Goal: Information Seeking & Learning: Learn about a topic

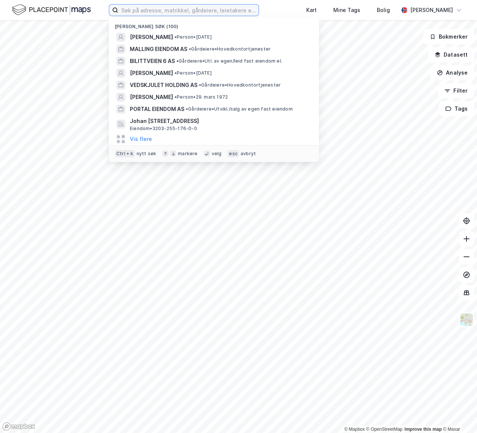
click at [181, 9] on input at bounding box center [188, 10] width 140 height 11
paste input "Norsk Utbytte Eiendom AS"
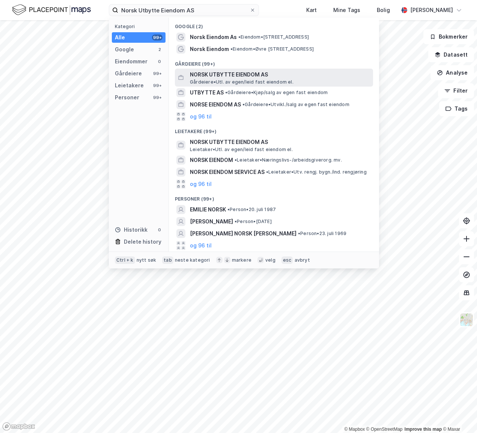
click at [277, 70] on span "NORSK UTBYTTE EIENDOM AS" at bounding box center [280, 74] width 180 height 9
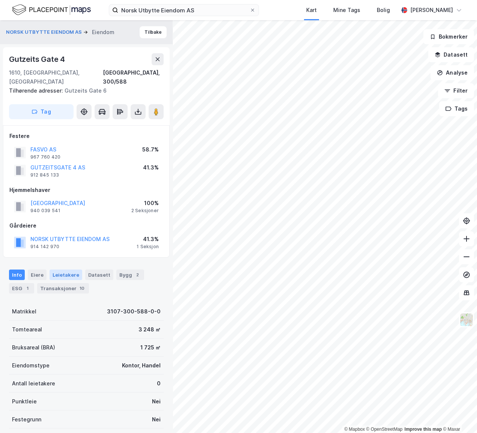
click at [60, 270] on div "Leietakere" at bounding box center [66, 275] width 33 height 11
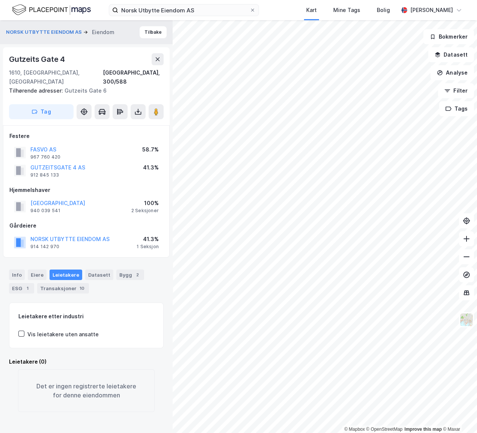
drag, startPoint x: 12, startPoint y: 263, endPoint x: 105, endPoint y: 250, distance: 94.2
click at [14, 270] on div "Info" at bounding box center [17, 275] width 16 height 11
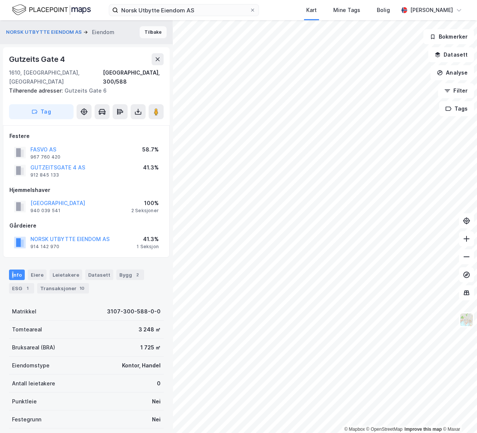
click at [149, 34] on button "Tilbake" at bounding box center [153, 32] width 27 height 12
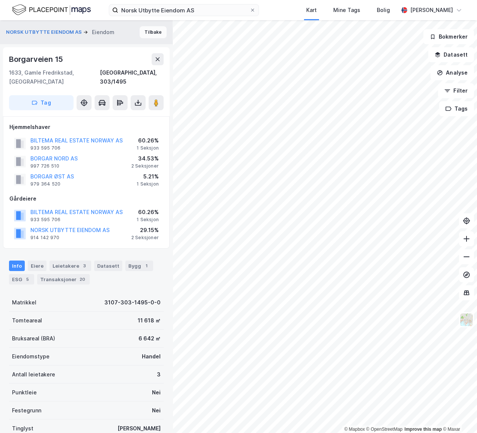
click at [153, 31] on button "Tilbake" at bounding box center [153, 32] width 27 height 12
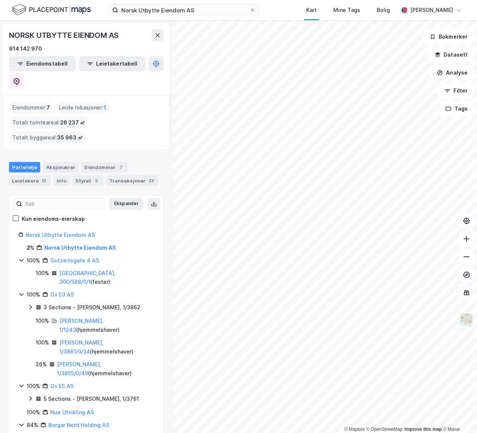
click at [460, 293] on div "© Mapbox © OpenStreetMap Improve this map © Maxar NORSK UTBYTTE EIENDOM AS 914 …" at bounding box center [238, 226] width 477 height 413
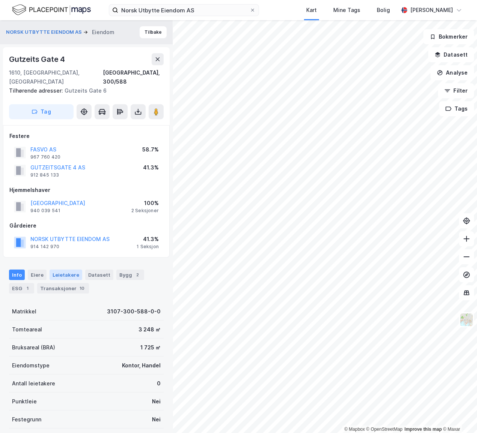
click at [68, 270] on div "Leietakere" at bounding box center [66, 275] width 33 height 11
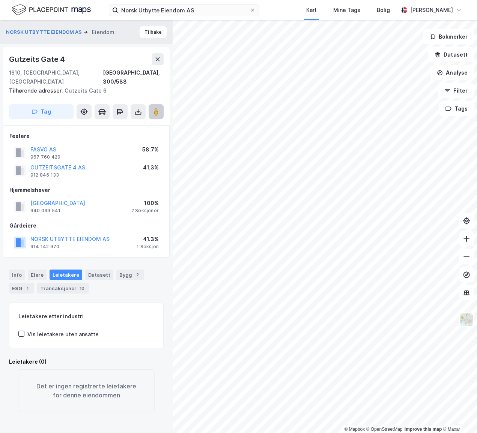
click at [155, 108] on image at bounding box center [156, 112] width 5 height 8
drag, startPoint x: 113, startPoint y: 230, endPoint x: 80, endPoint y: 232, distance: 33.1
click at [30, 233] on div "NORSK UTBYTTE EIENDOM AS 914 142 970 41.3% 1 Seksjon" at bounding box center [86, 242] width 154 height 18
click at [95, 239] on div "NORSK UTBYTTE EIENDOM AS 914 142 970" at bounding box center [69, 242] width 79 height 15
click at [153, 33] on button "Tilbake" at bounding box center [153, 32] width 27 height 12
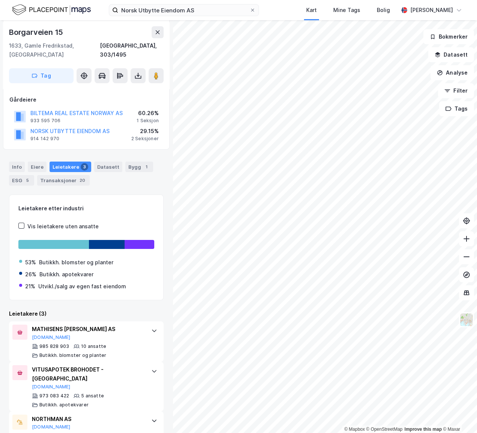
scroll to position [109, 0]
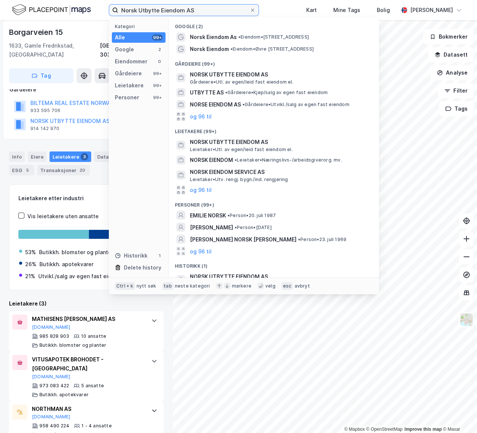
drag, startPoint x: 194, startPoint y: 5, endPoint x: 49, endPoint y: -12, distance: 146.1
click at [49, 0] on html "Norsk Utbytte Eiendom AS Kategori Alle 99+ Google 2 Eiendommer 0 Gårdeiere 99+ …" at bounding box center [238, 216] width 477 height 433
paste input "Holmøy Holding"
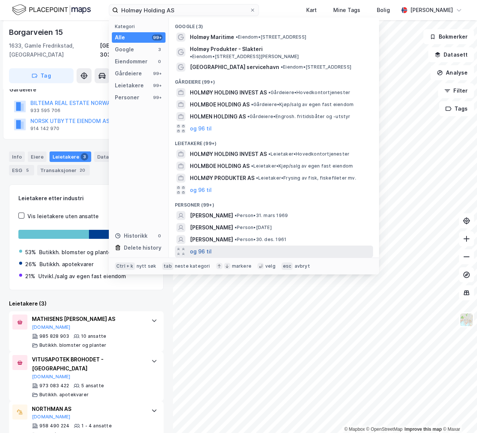
click at [200, 247] on button "og 96 til" at bounding box center [201, 251] width 22 height 9
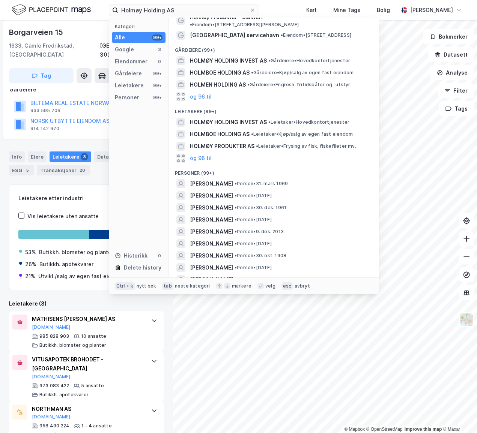
scroll to position [0, 0]
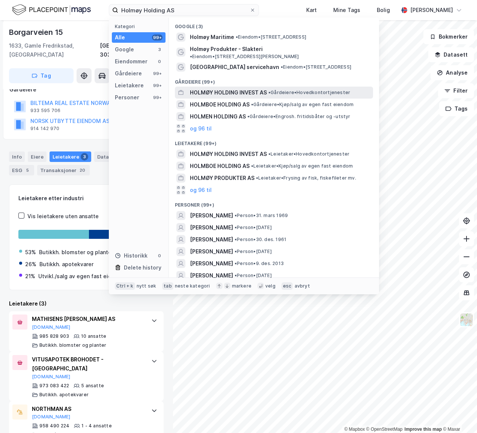
click at [225, 88] on span "HOLMØY HOLDING INVEST AS" at bounding box center [228, 92] width 77 height 9
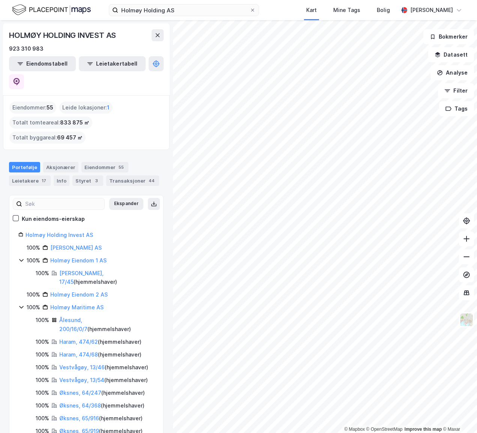
click at [137, 294] on div "© Mapbox © OpenStreetMap Improve this map © [PERSON_NAME] HOLDING INVEST AS 923…" at bounding box center [238, 226] width 477 height 413
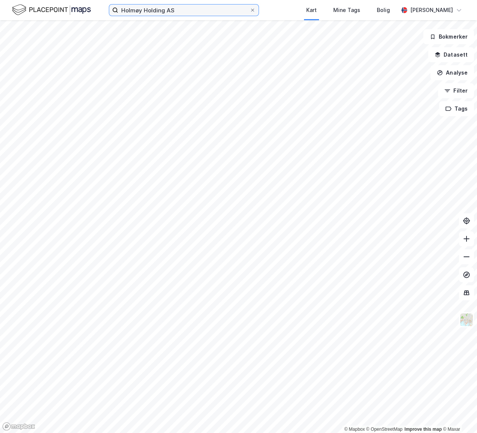
click at [194, 9] on input "Holmøy Holding AS" at bounding box center [183, 10] width 131 height 11
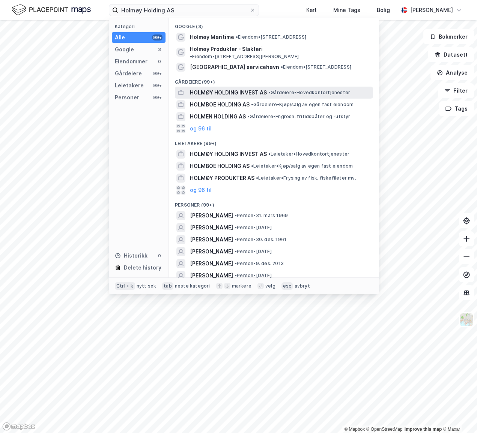
click at [216, 88] on span "HOLMØY HOLDING INVEST AS" at bounding box center [228, 92] width 77 height 9
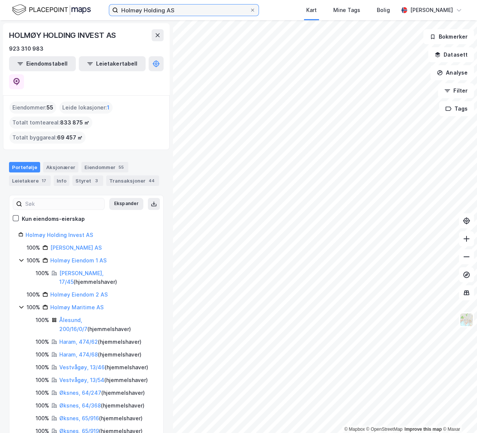
click at [176, 10] on input "Holmøy Holding AS" at bounding box center [183, 10] width 131 height 11
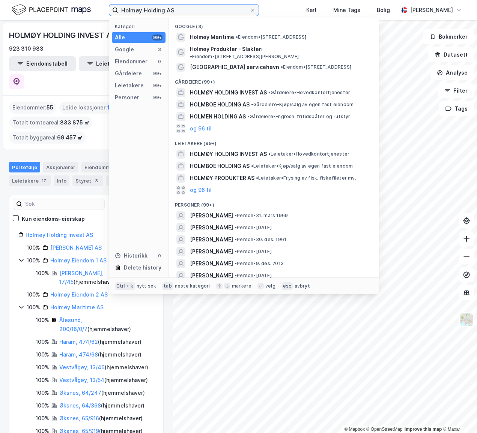
click at [176, 10] on input "Holmøy Holding AS" at bounding box center [183, 10] width 131 height 11
paste input "Laho"
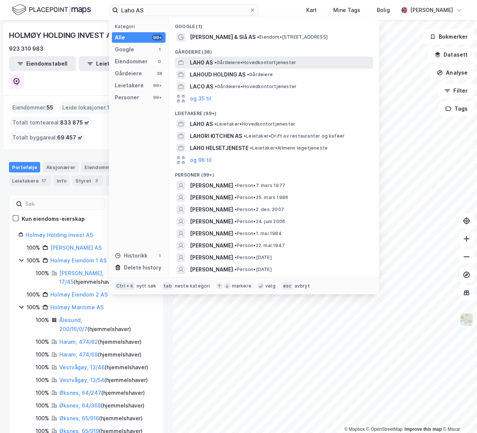
click at [212, 65] on span "LAHO AS" at bounding box center [201, 62] width 23 height 9
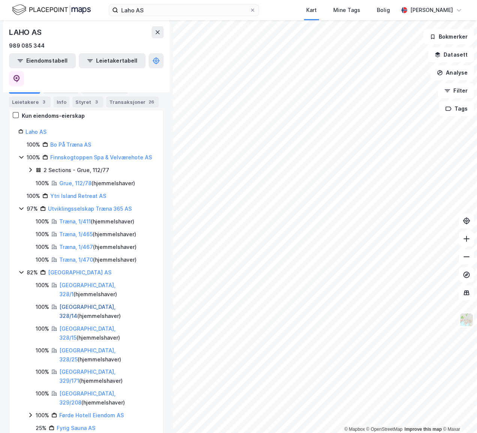
scroll to position [170, 0]
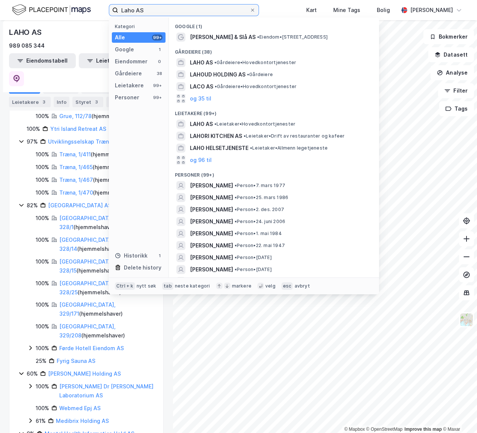
drag, startPoint x: 176, startPoint y: 12, endPoint x: 71, endPoint y: 14, distance: 104.3
click at [71, 14] on div "Laho AS Kategori Alle 99+ Google 1 Eiendommer 0 Gårdeiere 38 Leietakere 99+ Per…" at bounding box center [238, 10] width 477 height 20
paste input "[PERSON_NAME]"
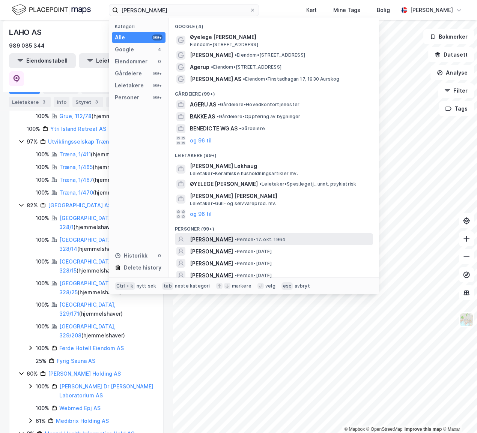
click at [233, 236] on span "[PERSON_NAME]" at bounding box center [211, 239] width 43 height 9
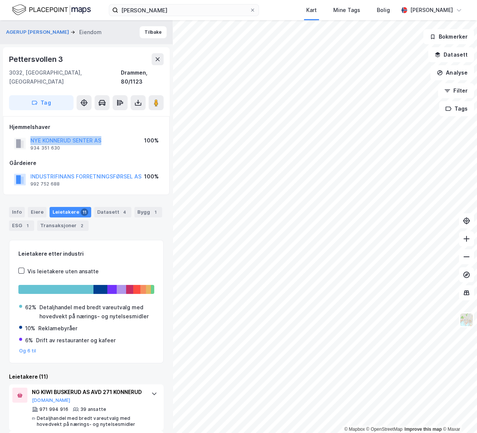
drag, startPoint x: 113, startPoint y: 131, endPoint x: 23, endPoint y: 131, distance: 90.1
click at [23, 135] on div "NYE KONNERUD SENTER AS 934 351 630 100%" at bounding box center [86, 144] width 154 height 18
copy button "NYE KONNERUD SENTER AS"
click at [155, 30] on button "Tilbake" at bounding box center [153, 32] width 27 height 12
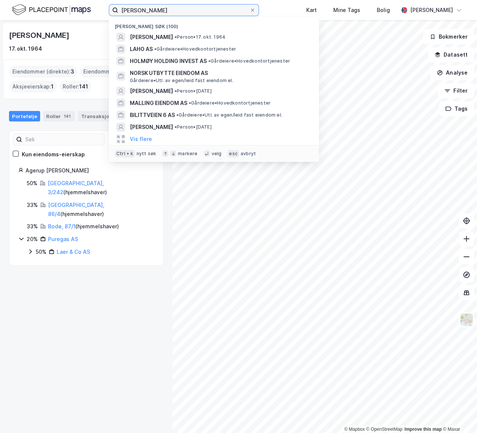
click at [229, 11] on input "[PERSON_NAME]" at bounding box center [183, 10] width 131 height 11
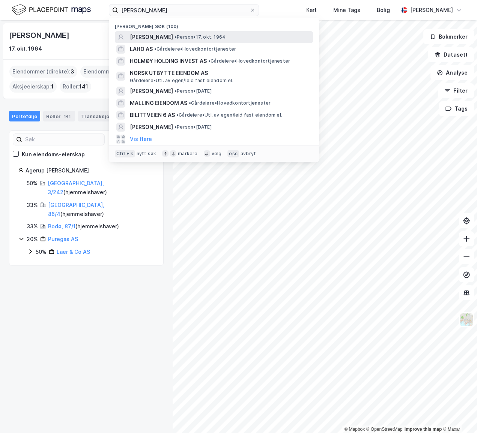
click at [173, 38] on span "[PERSON_NAME]" at bounding box center [151, 37] width 43 height 9
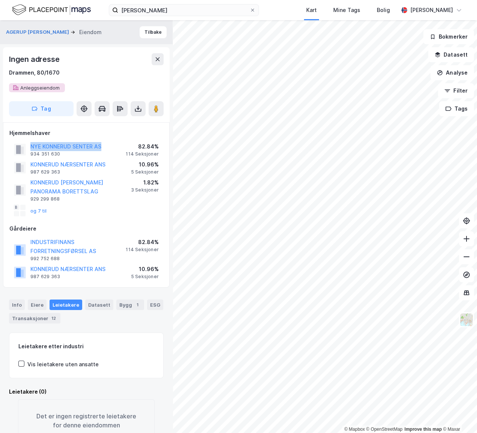
drag, startPoint x: 109, startPoint y: 146, endPoint x: 15, endPoint y: 148, distance: 94.2
click at [15, 148] on div "[PERSON_NAME] KONNERUD [PERSON_NAME] AS 934 351 630 82.84% 114 Seksjoner" at bounding box center [86, 150] width 154 height 18
copy button "NYE KONNERUD SENTER AS"
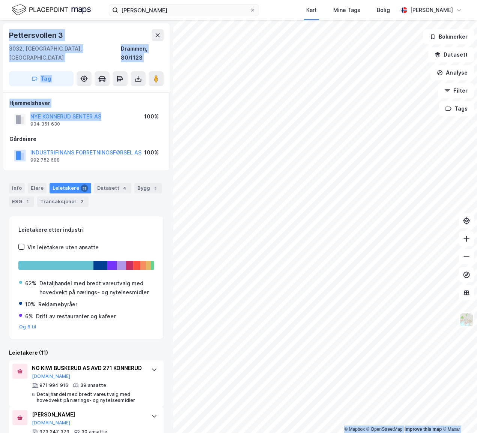
drag, startPoint x: 112, startPoint y: 105, endPoint x: -7, endPoint y: 112, distance: 119.5
click at [0, 112] on html "Benedicte [PERSON_NAME] Agerup Kart Mine Tags [PERSON_NAME] [PERSON_NAME] © Map…" at bounding box center [238, 216] width 477 height 433
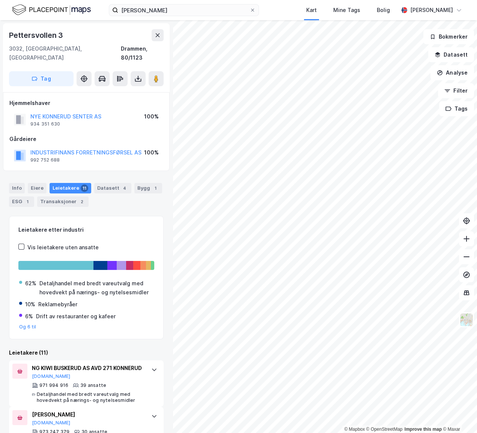
click at [157, 164] on div "Pettersvollen 3 3032, [GEOGRAPHIC_DATA], [GEOGRAPHIC_DATA], 80/1123 Tag Hjemmel…" at bounding box center [86, 226] width 173 height 413
drag, startPoint x: 113, startPoint y: 109, endPoint x: 14, endPoint y: 111, distance: 99.1
click at [14, 111] on div "NYE KONNERUD SENTER AS 934 351 630 100%" at bounding box center [86, 120] width 154 height 18
copy button "NYE KONNERUD SENTER AS"
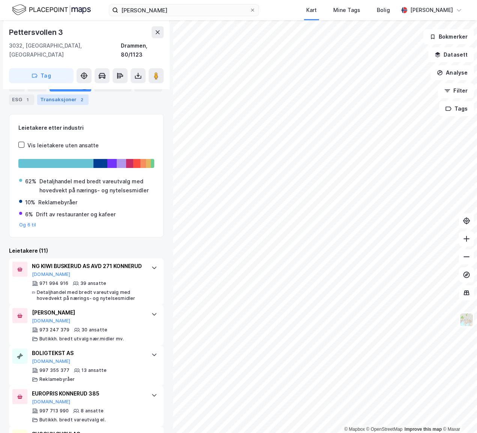
scroll to position [68, 0]
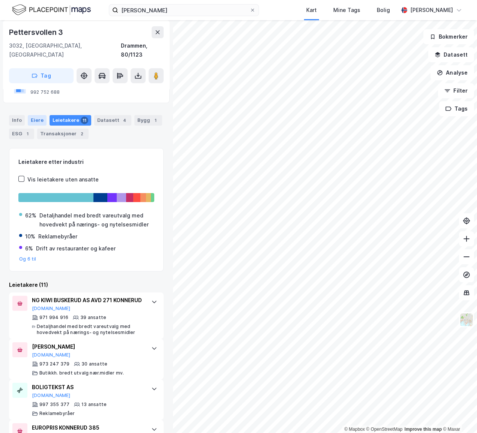
click at [33, 115] on div "Eiere" at bounding box center [37, 120] width 19 height 11
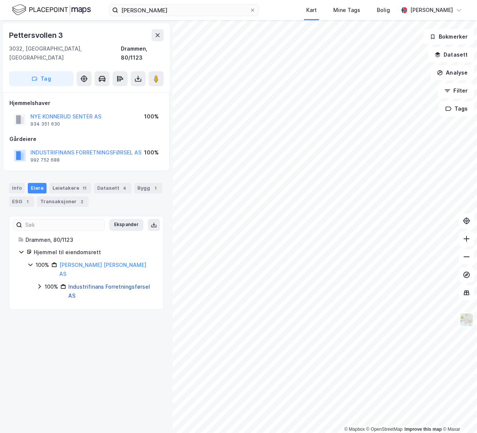
drag, startPoint x: 86, startPoint y: 310, endPoint x: 83, endPoint y: 268, distance: 42.2
click at [85, 305] on div "Pettersvollen 3 3032, [GEOGRAPHIC_DATA], [GEOGRAPHIC_DATA], 80/1123 Tag Hjemmel…" at bounding box center [86, 226] width 173 height 413
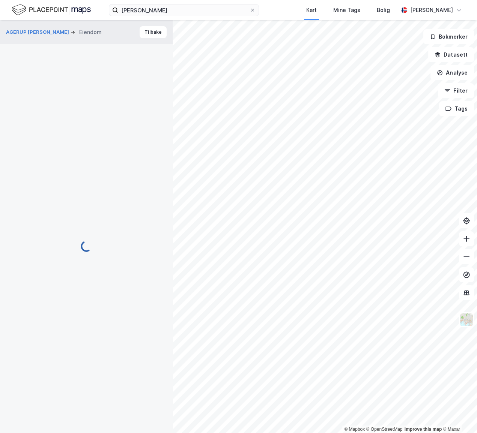
scroll to position [26, 0]
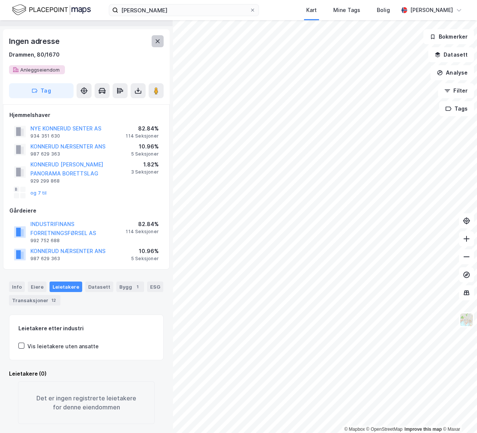
click at [162, 35] on button at bounding box center [158, 41] width 12 height 12
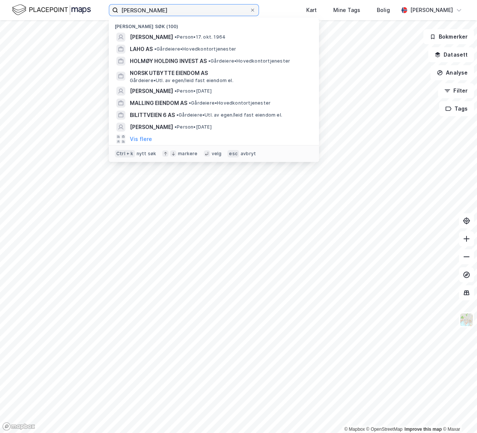
drag, startPoint x: 231, startPoint y: 11, endPoint x: 21, endPoint y: 15, distance: 209.8
click at [21, 15] on div "[PERSON_NAME] søk (100) [PERSON_NAME] • 17. okt. 1964 LAHO AS • Gårdeiere • Hov…" at bounding box center [238, 10] width 477 height 20
paste input "[PERSON_NAME]"
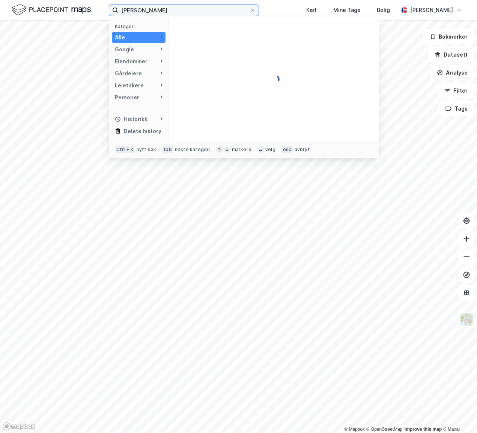
type input "[PERSON_NAME]"
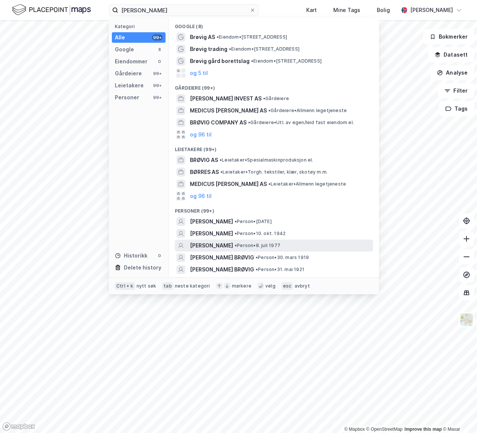
click at [227, 244] on span "[PERSON_NAME]" at bounding box center [211, 245] width 43 height 9
